Goal: Task Accomplishment & Management: Complete application form

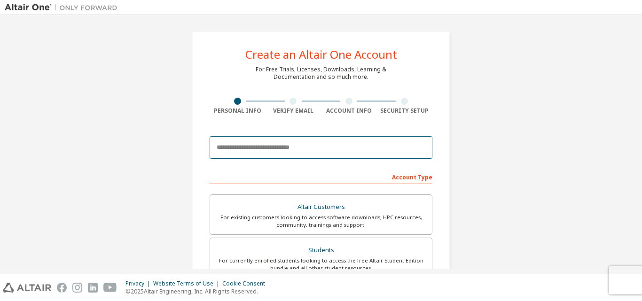
click at [247, 152] on input "email" at bounding box center [321, 147] width 223 height 23
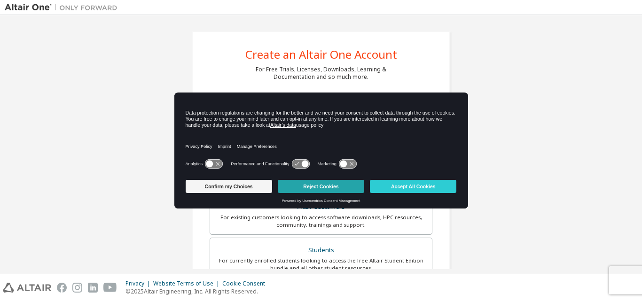
click at [324, 185] on button "Reject Cookies" at bounding box center [321, 186] width 87 height 13
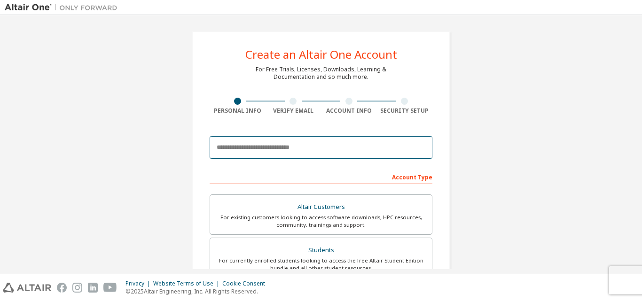
click at [281, 146] on input "email" at bounding box center [321, 147] width 223 height 23
type input "**********"
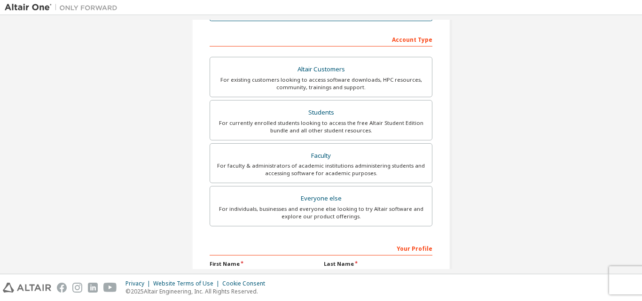
scroll to position [141, 0]
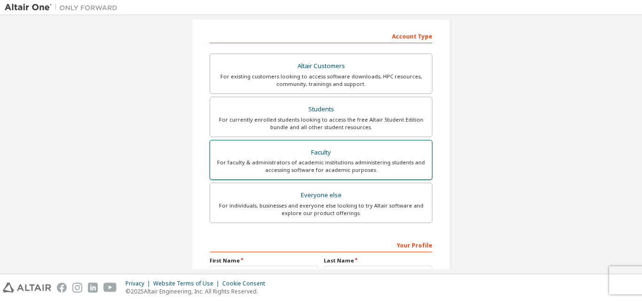
click at [363, 150] on div "Faculty" at bounding box center [321, 152] width 211 height 13
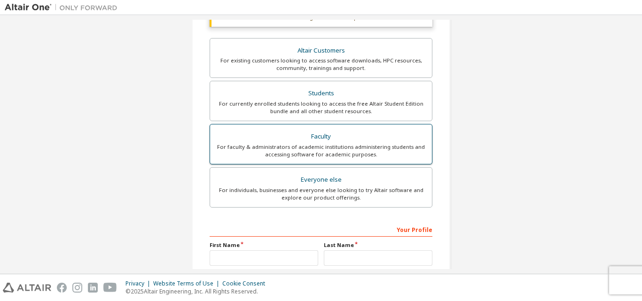
scroll to position [273, 0]
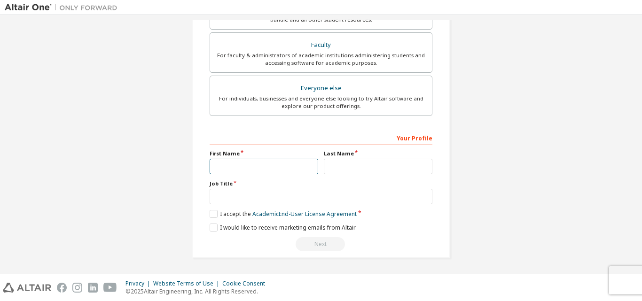
click at [271, 171] on input "text" at bounding box center [264, 167] width 109 height 16
type input "**********"
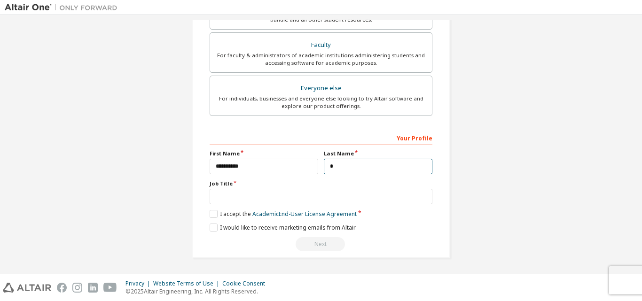
type input "*"
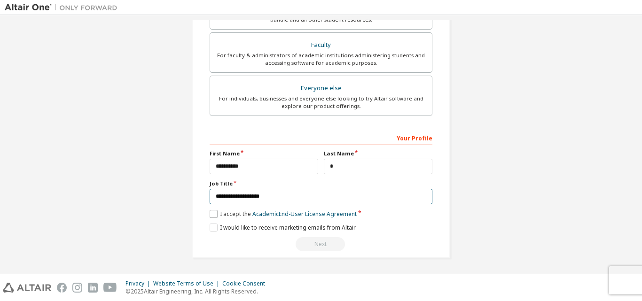
type input "**********"
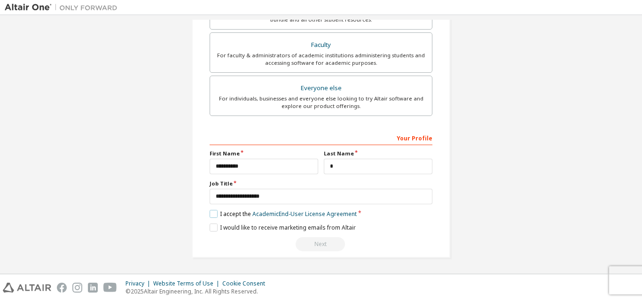
click at [215, 216] on label "I accept the Academic End-User License Agreement" at bounding box center [283, 214] width 147 height 8
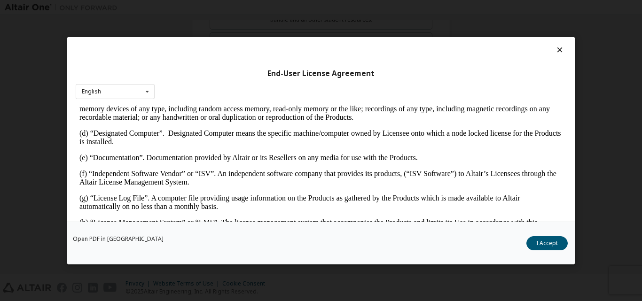
scroll to position [282, 0]
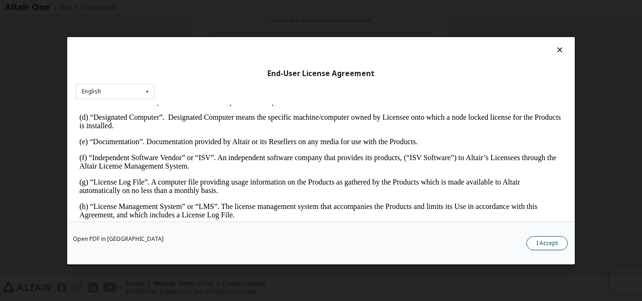
click at [540, 246] on button "I Accept" at bounding box center [547, 243] width 41 height 14
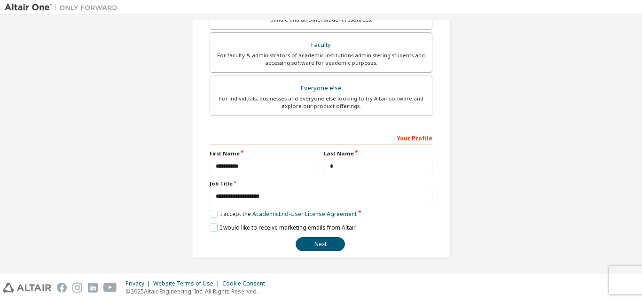
click at [216, 226] on label "I would like to receive marketing emails from Altair" at bounding box center [283, 228] width 146 height 8
click at [316, 245] on button "Next" at bounding box center [320, 244] width 49 height 14
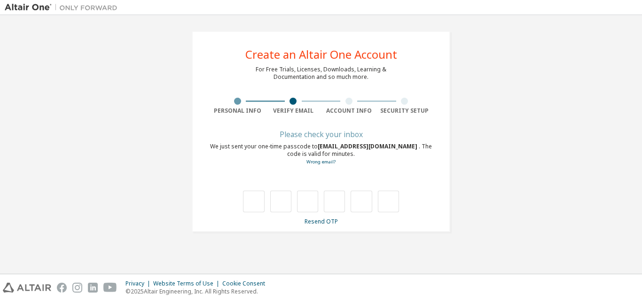
scroll to position [0, 0]
click at [316, 219] on link "Resend OTP" at bounding box center [321, 222] width 33 height 8
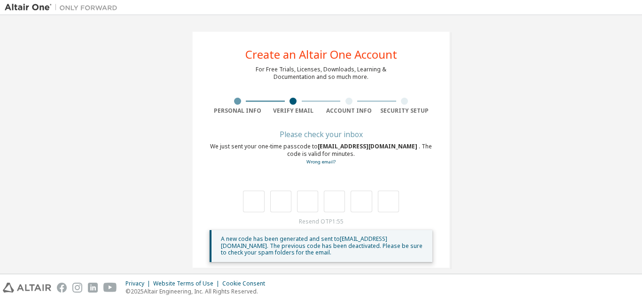
click at [324, 134] on div "Please check your inbox" at bounding box center [321, 135] width 223 height 6
